Goal: Information Seeking & Learning: Understand process/instructions

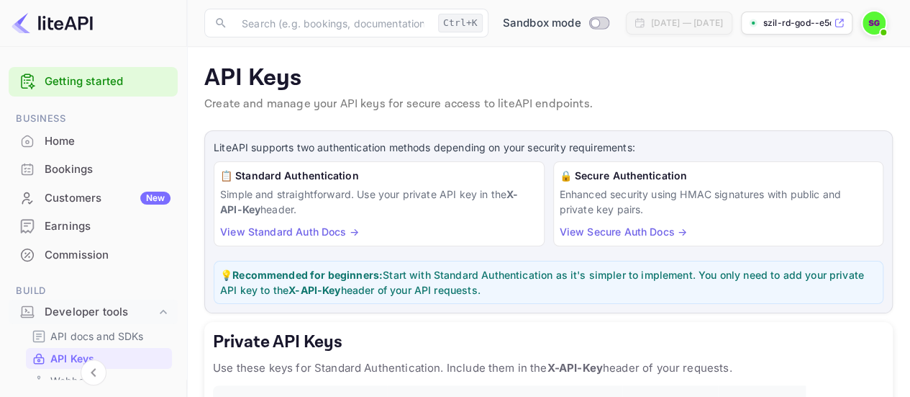
click at [62, 117] on span "Business" at bounding box center [93, 119] width 169 height 16
click at [52, 127] on div "Home" at bounding box center [93, 141] width 169 height 28
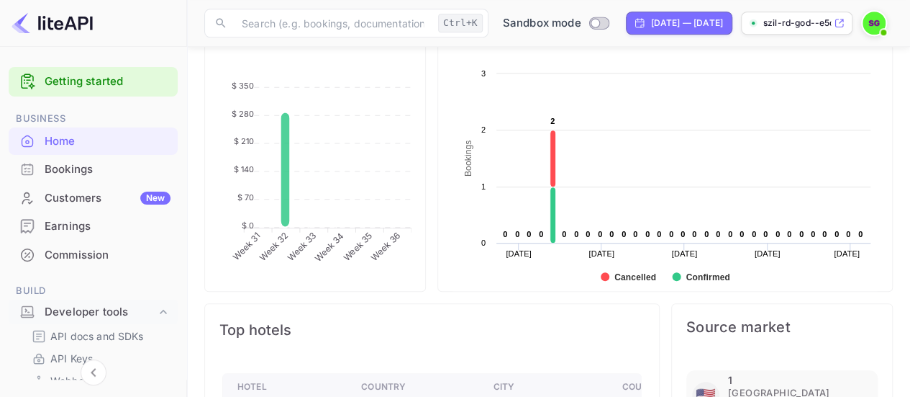
scroll to position [703, 0]
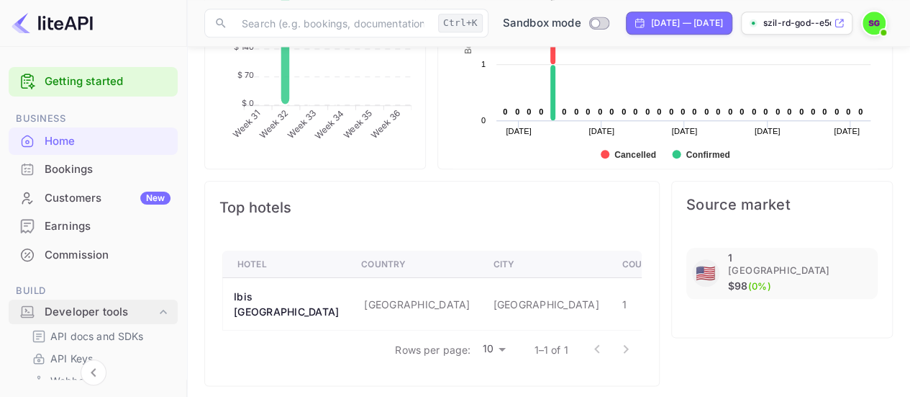
click at [99, 310] on div "Developer tools" at bounding box center [101, 312] width 112 height 17
click at [92, 302] on div "Developer tools" at bounding box center [93, 311] width 169 height 25
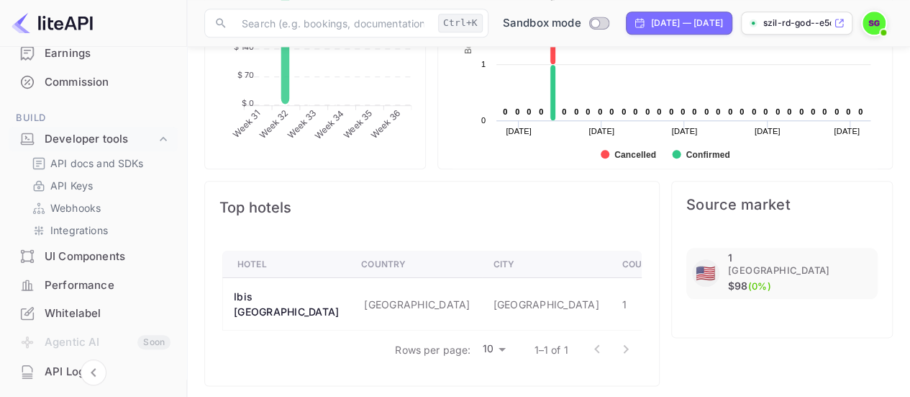
scroll to position [166, 0]
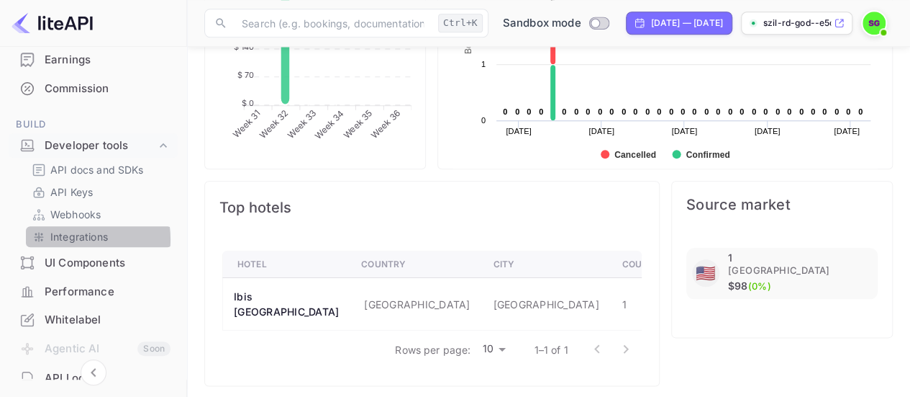
click at [68, 238] on p "Integrations" at bounding box center [79, 236] width 58 height 15
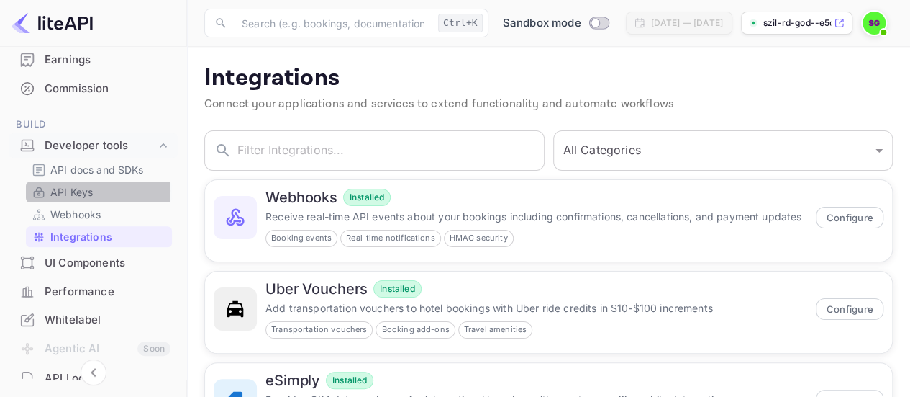
click at [89, 190] on p "API Keys" at bounding box center [71, 191] width 42 height 15
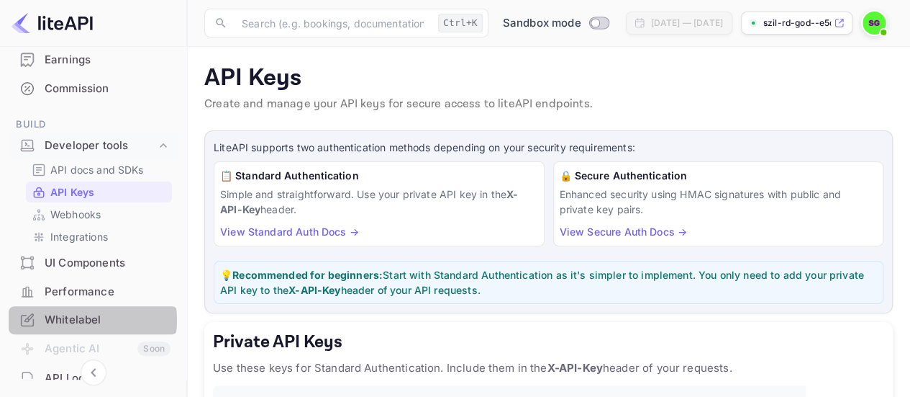
click at [82, 319] on div "Whitelabel" at bounding box center [108, 320] width 126 height 17
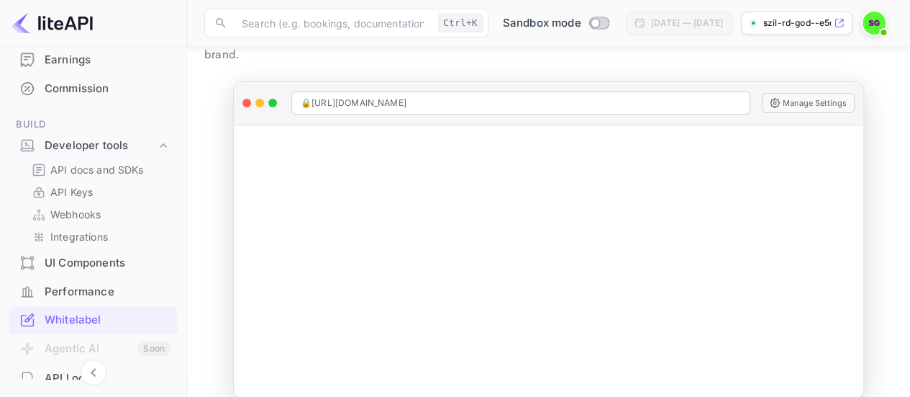
scroll to position [68, 0]
click at [183, 314] on div "Getting started Business Home Bookings Customers New Earnings Commission Build …" at bounding box center [93, 246] width 186 height 702
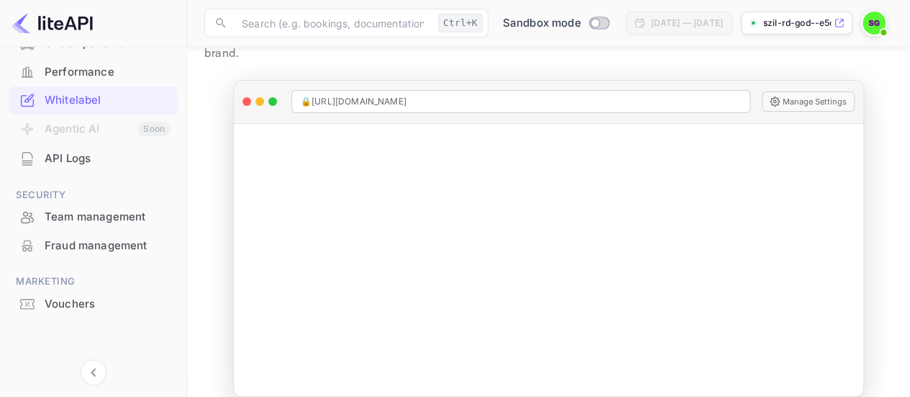
click at [182, 175] on div "Getting started Business Home Bookings Customers New Earnings Commission Build …" at bounding box center [93, 26] width 186 height 702
click at [186, 165] on div "Getting started Business Home Bookings Customers New Earnings Commission Build …" at bounding box center [93, 218] width 187 height 342
click at [181, 94] on div "Getting started Business Home Bookings Customers New Earnings Commission Build …" at bounding box center [93, 26] width 186 height 702
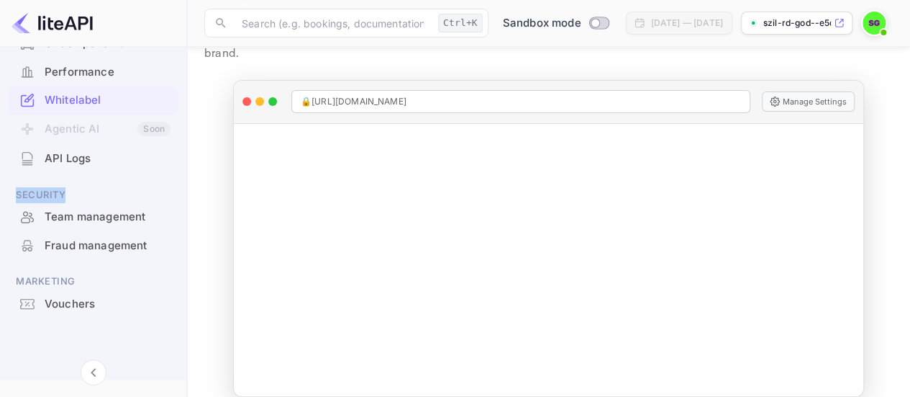
click at [181, 94] on div "Getting started Business Home Bookings Customers New Earnings Commission Build …" at bounding box center [93, 26] width 186 height 702
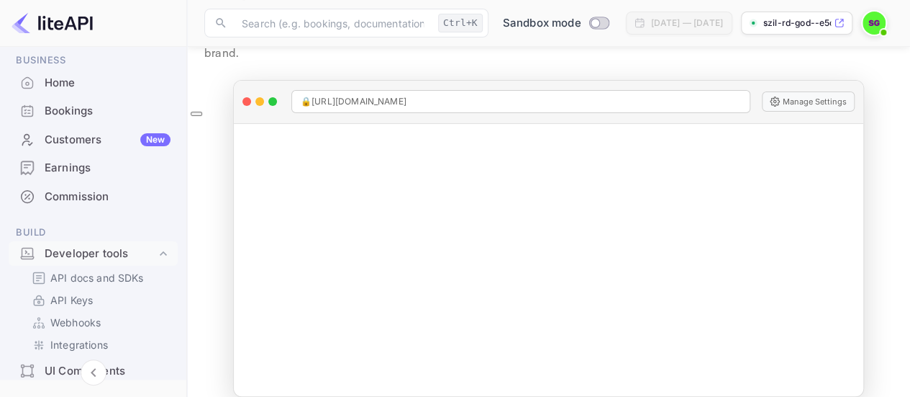
scroll to position [0, 0]
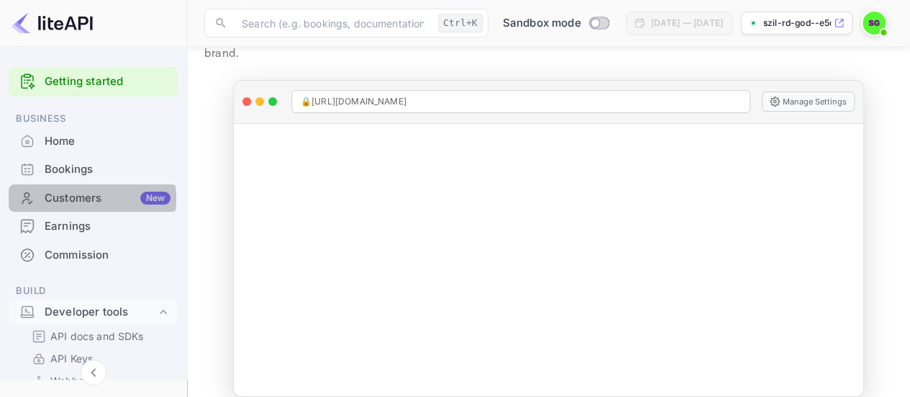
click at [62, 198] on div "Customers New" at bounding box center [108, 198] width 126 height 17
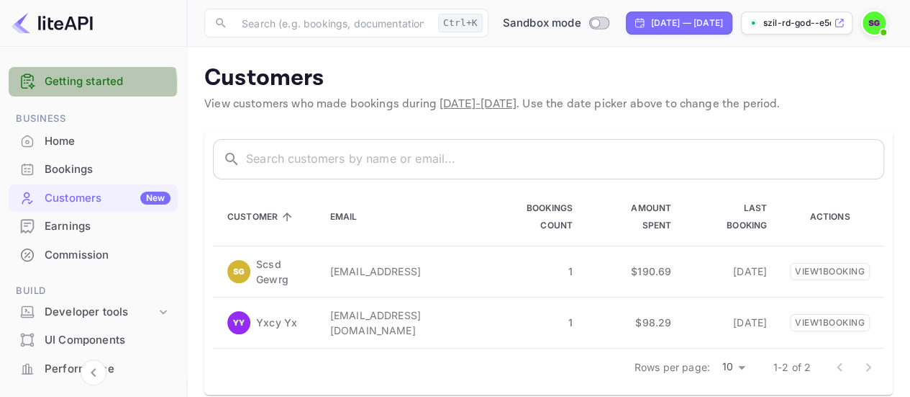
click at [72, 84] on link "Getting started" at bounding box center [108, 81] width 126 height 17
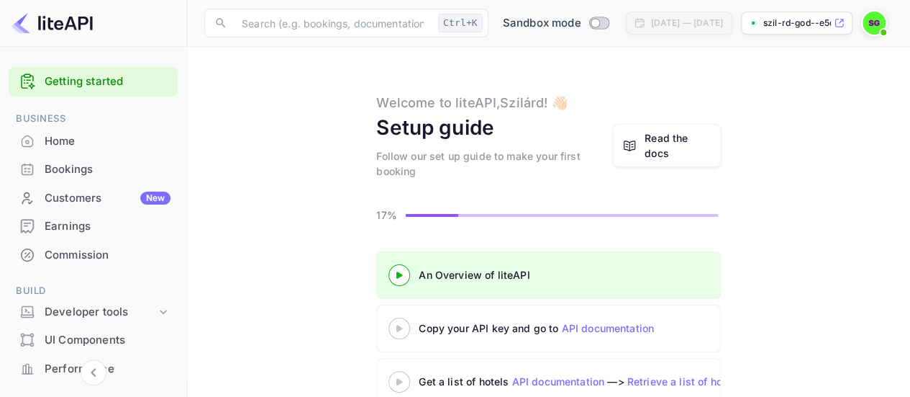
click at [295, 198] on main "Welcome to liteAPI, Szilárd ! 👋🏻 Setup guide Follow our set up guide to make yo…" at bounding box center [548, 317] width 723 height 541
click at [606, 325] on link "API documentation" at bounding box center [607, 328] width 93 height 12
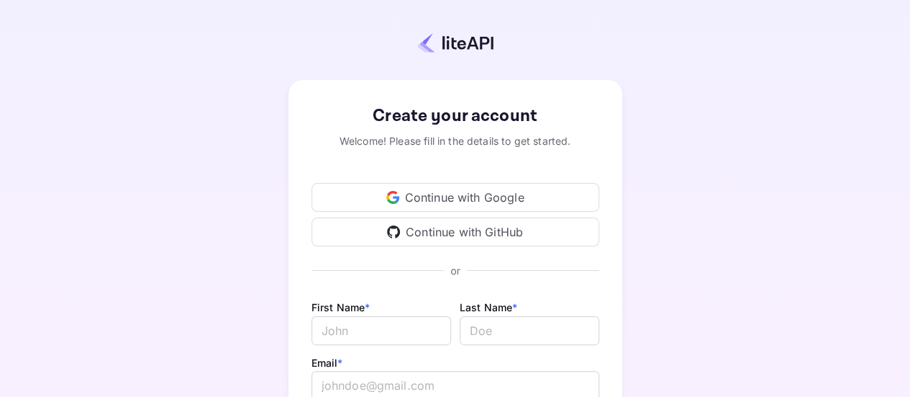
click at [495, 194] on div "Continue with Google" at bounding box center [456, 197] width 288 height 29
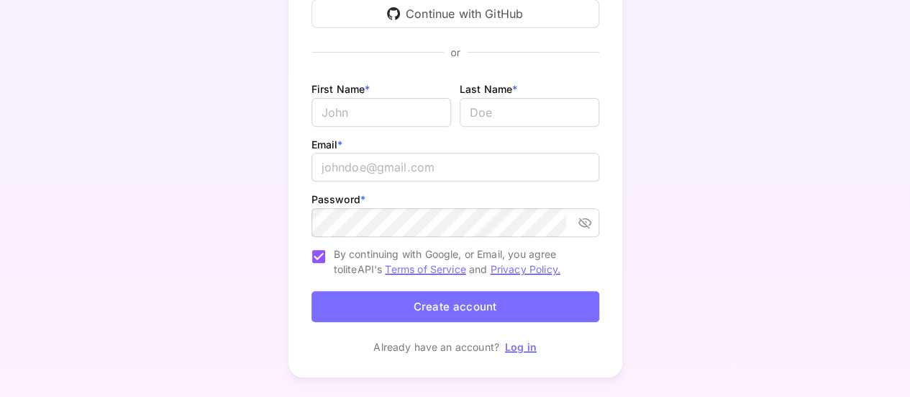
scroll to position [245, 0]
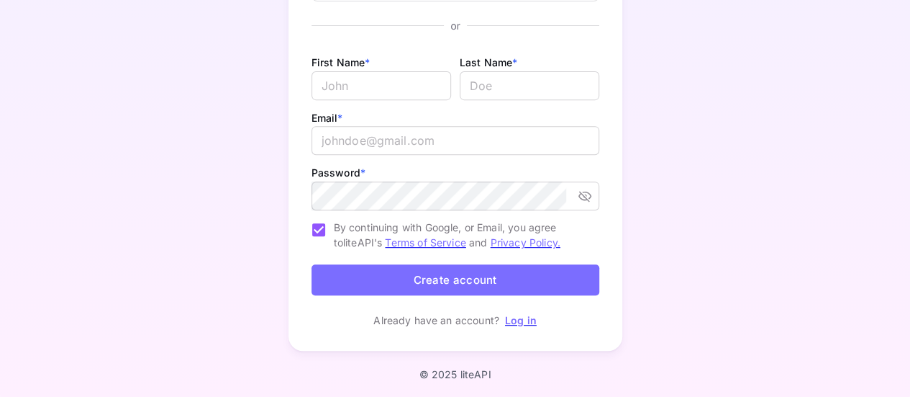
click at [517, 320] on link "Log in" at bounding box center [521, 320] width 32 height 12
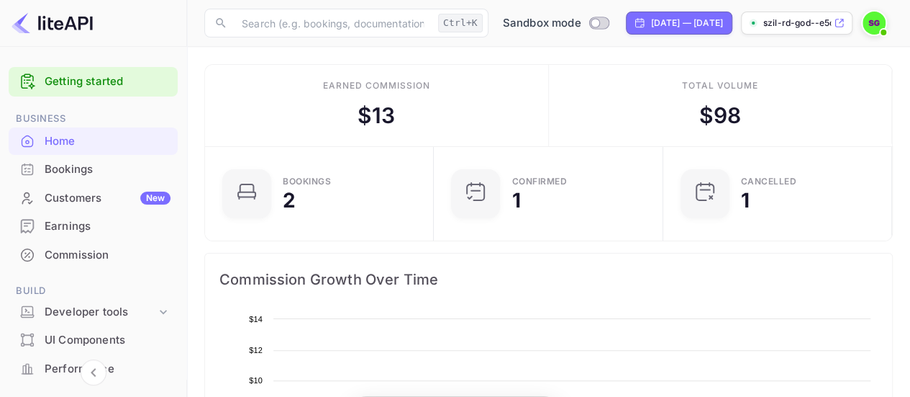
scroll to position [222, 210]
click at [67, 317] on div "Developer tools" at bounding box center [101, 312] width 112 height 17
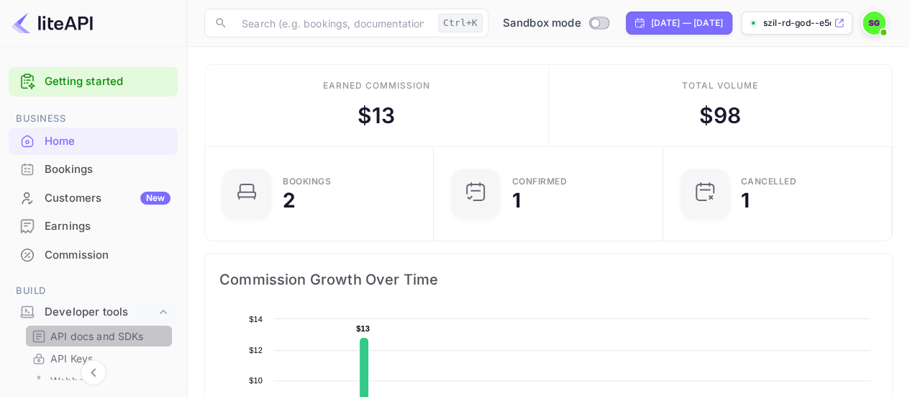
click at [102, 330] on p "API docs and SDKs" at bounding box center [97, 335] width 94 height 15
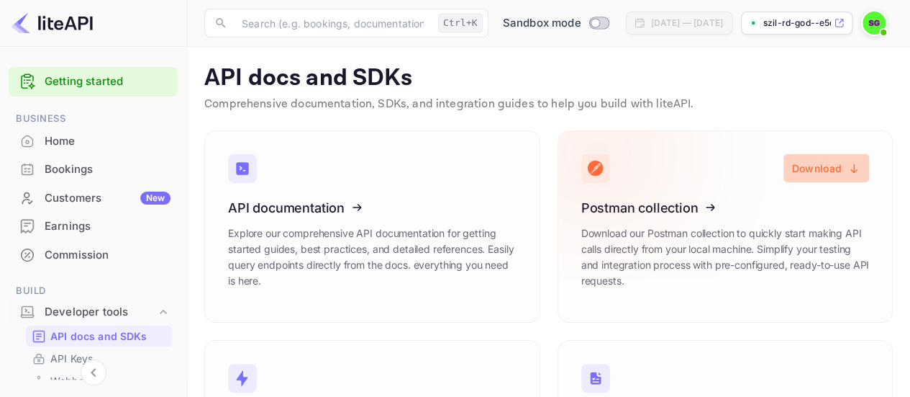
click at [824, 166] on button "Download" at bounding box center [827, 168] width 86 height 28
